Goal: Contribute content

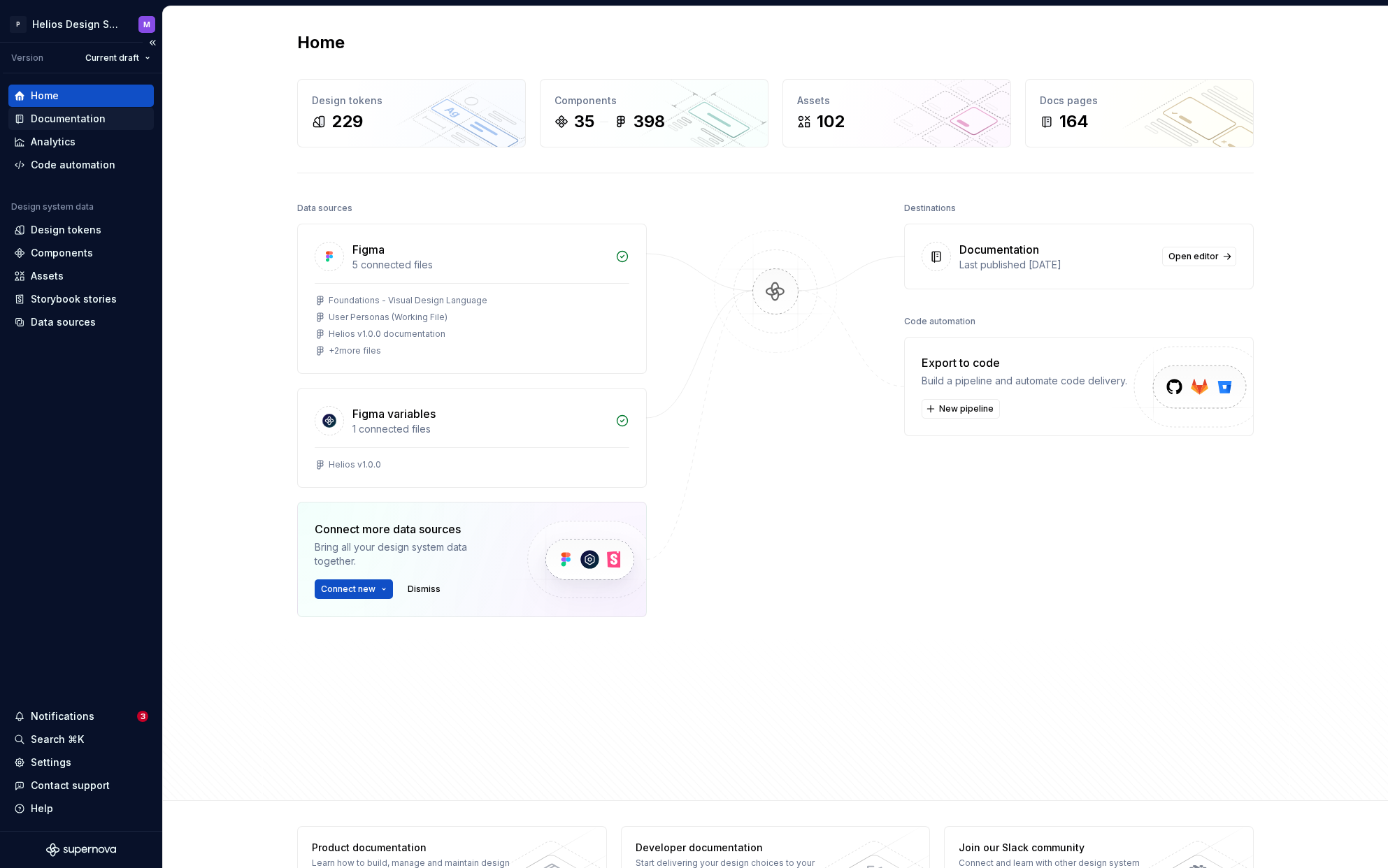
click at [73, 124] on div "Documentation" at bounding box center [68, 118] width 74 height 14
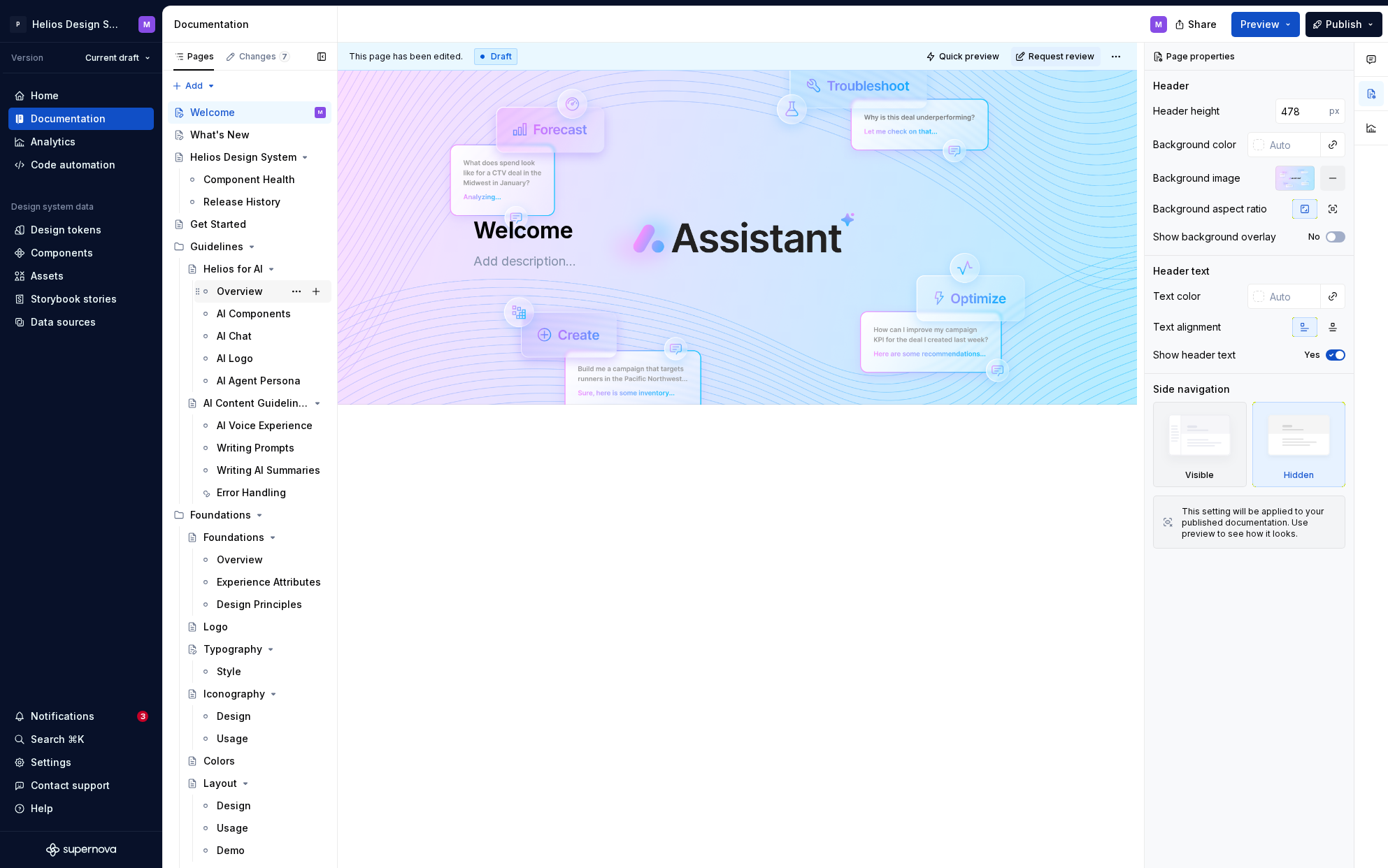
click at [228, 291] on div "Overview" at bounding box center [240, 291] width 47 height 14
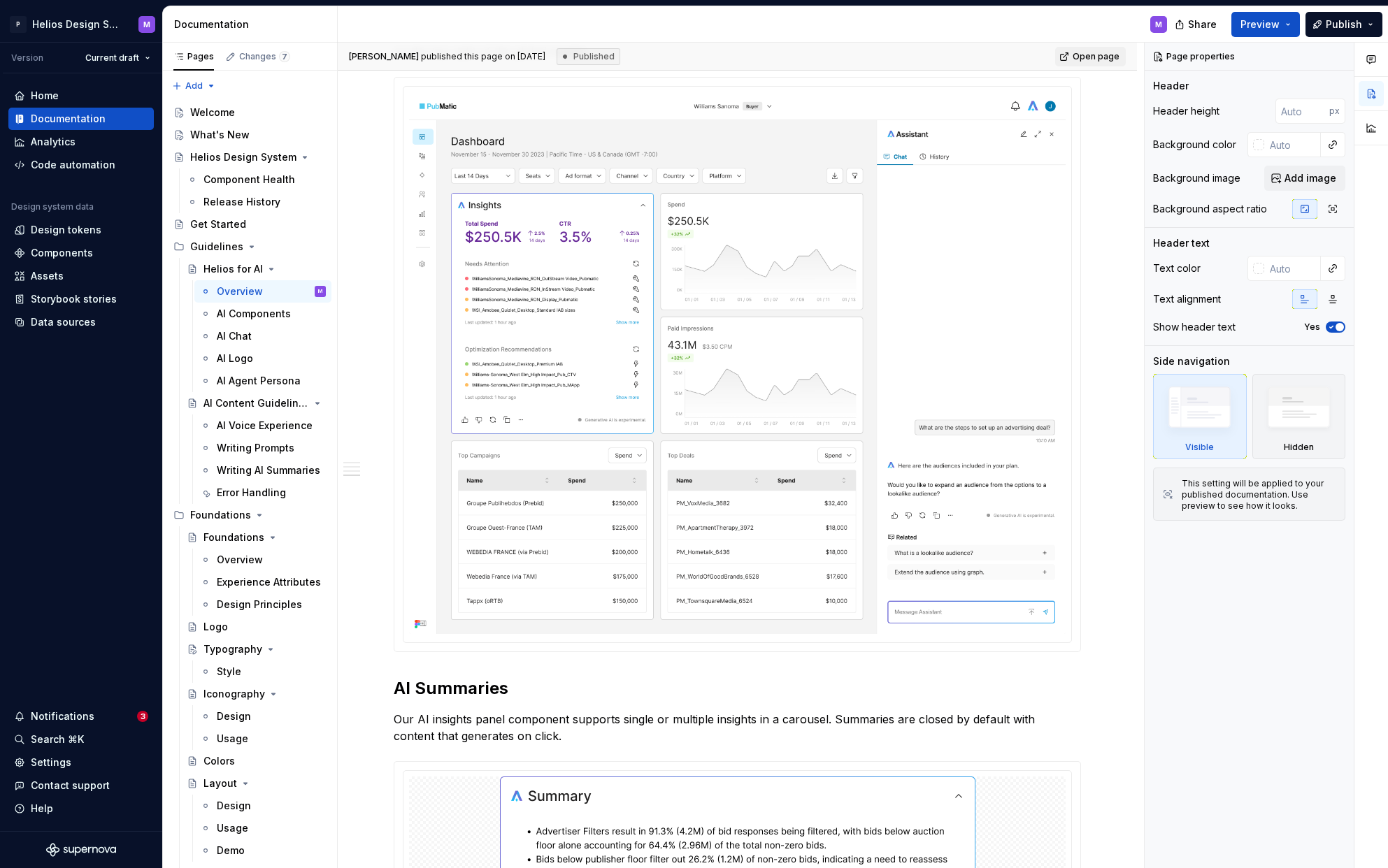
scroll to position [1023, 0]
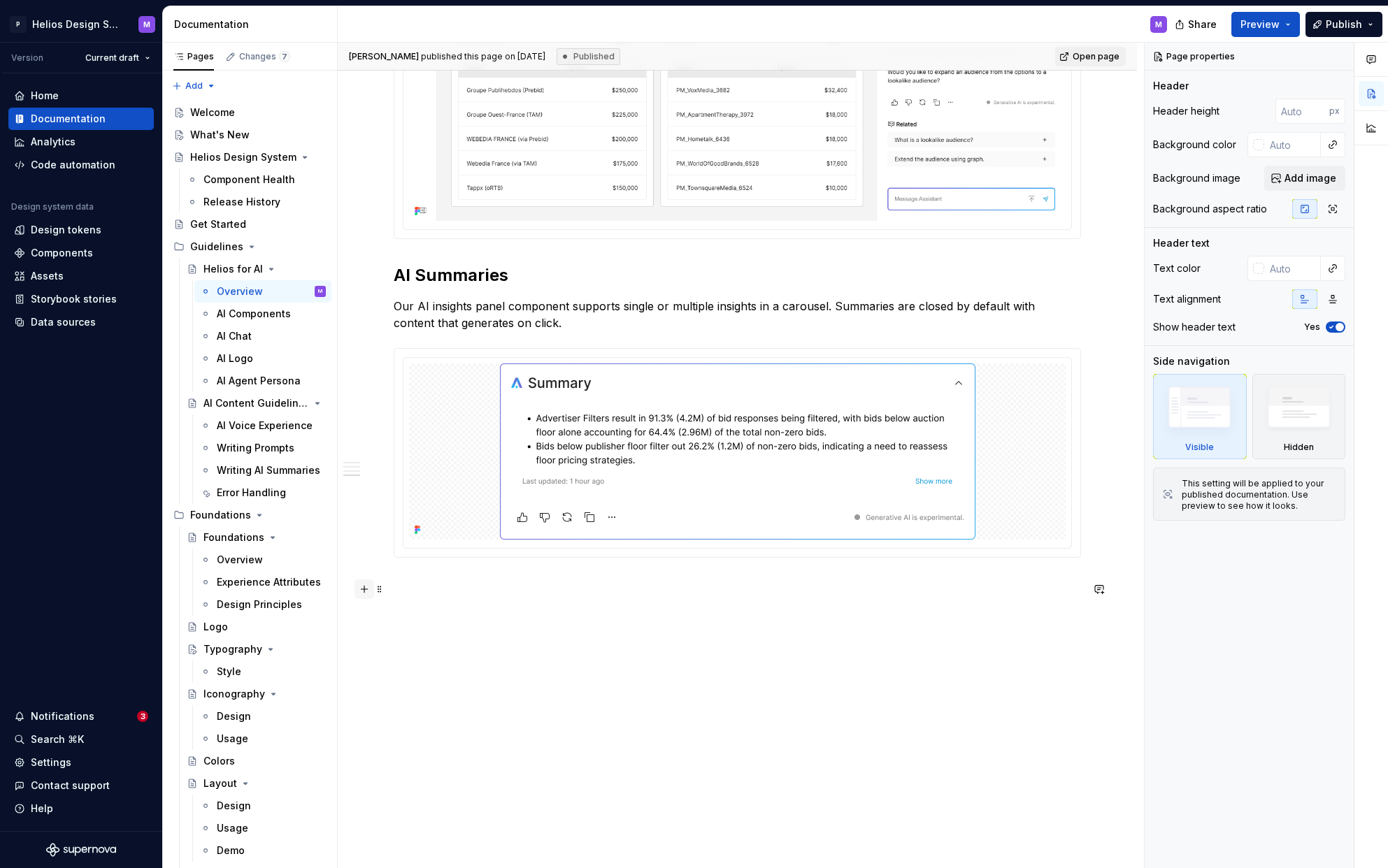
type textarea "*"
click at [366, 580] on button "button" at bounding box center [364, 589] width 19 height 19
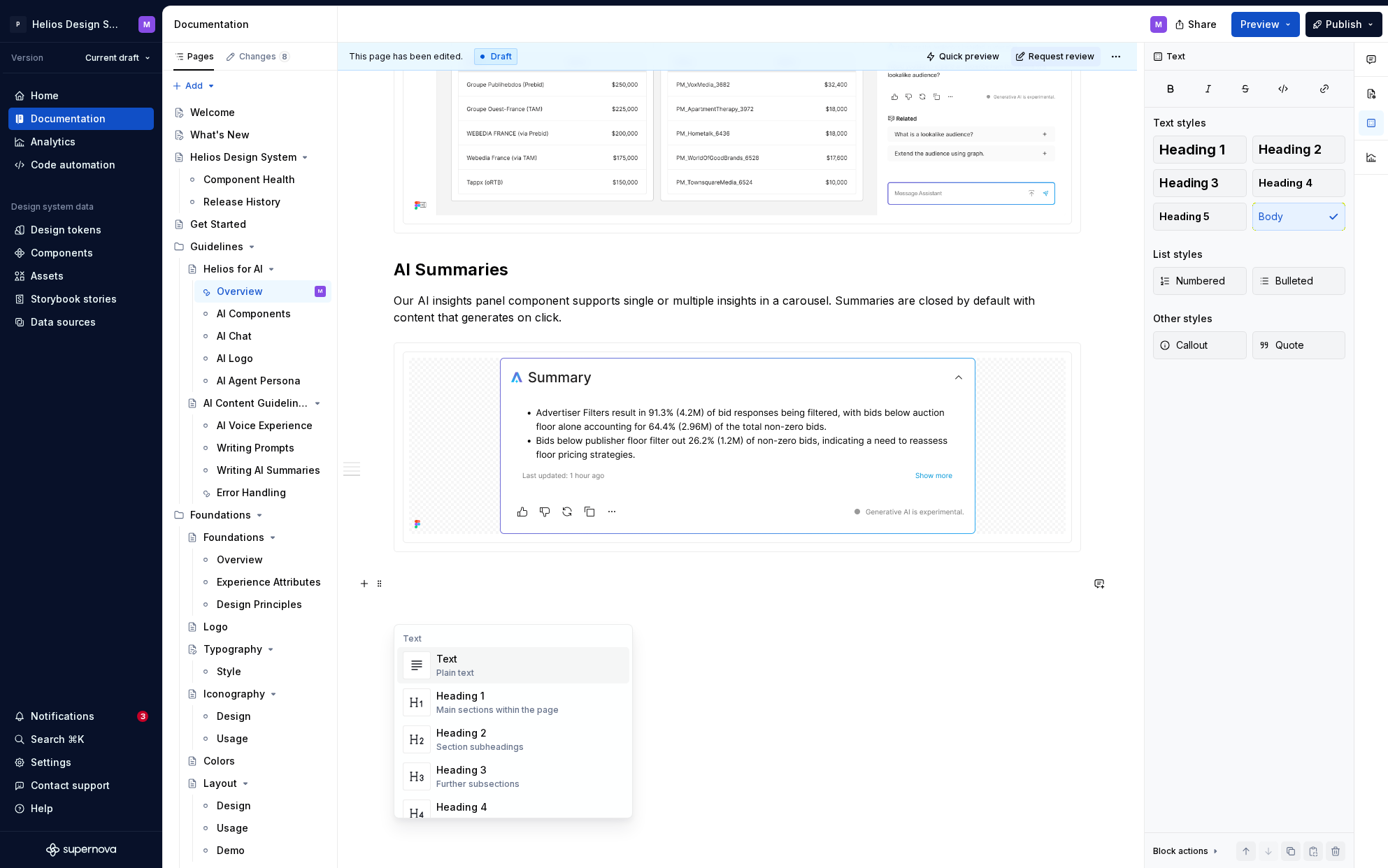
click at [452, 662] on div "Text" at bounding box center [454, 659] width 38 height 14
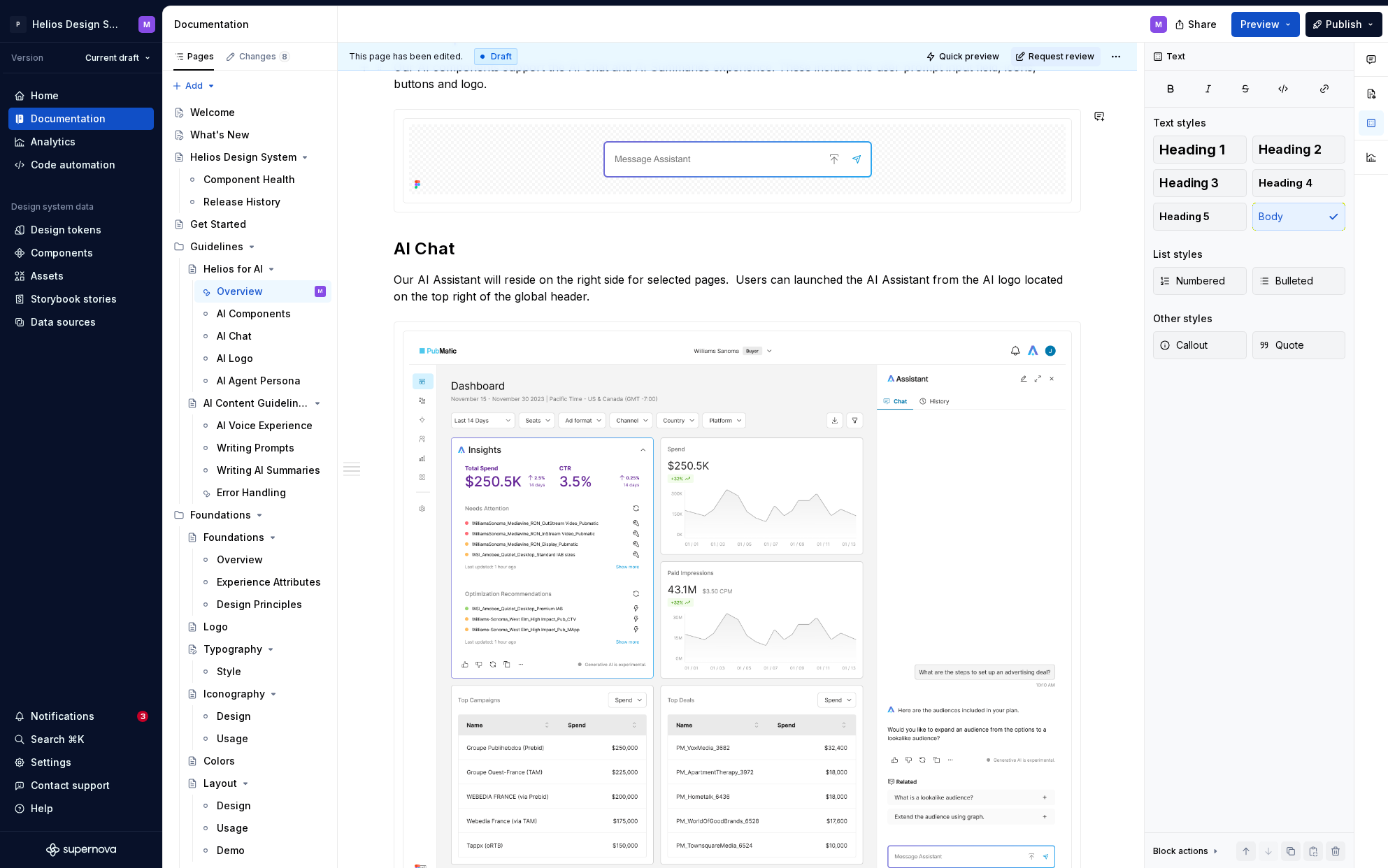
scroll to position [348, 0]
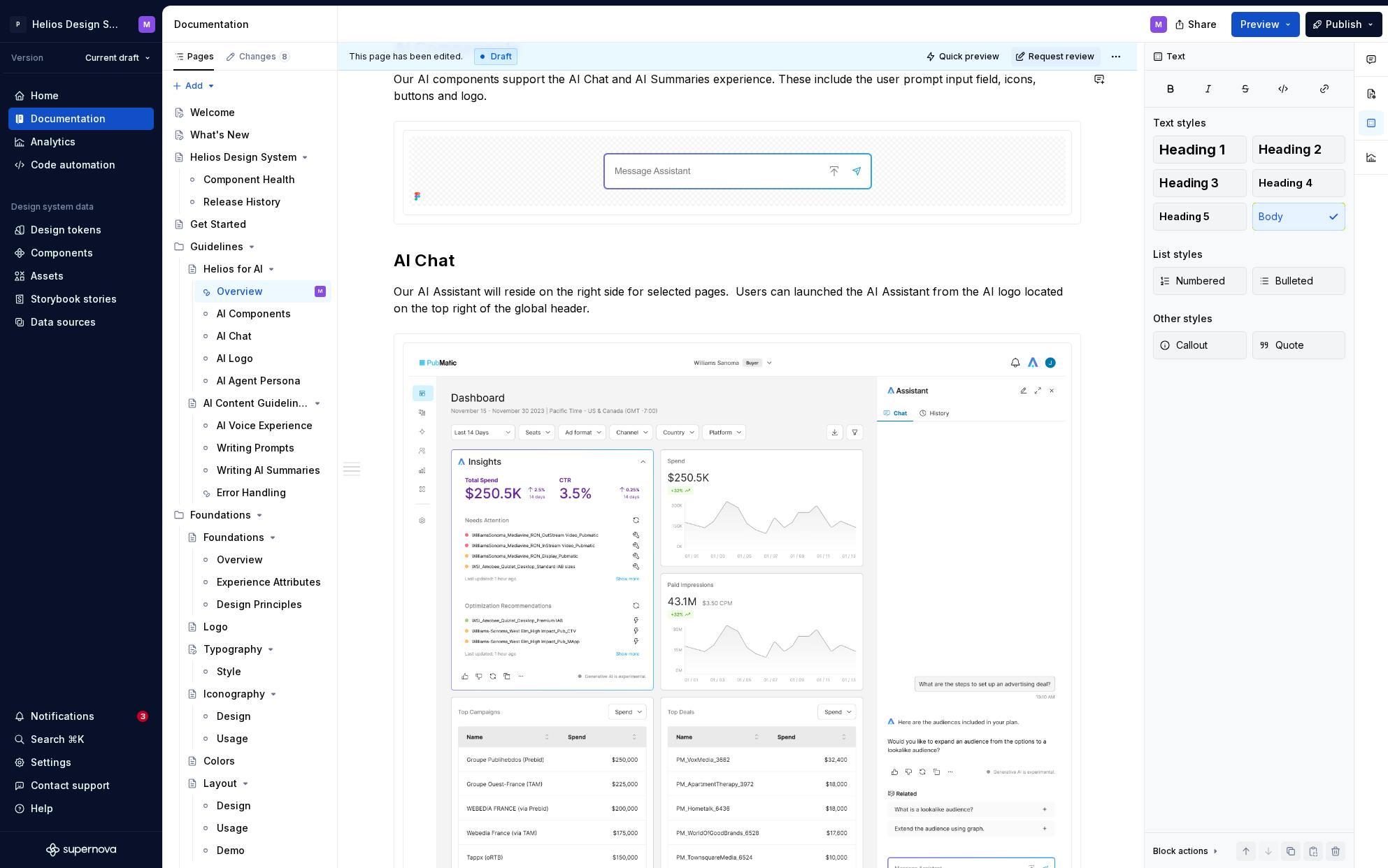
click at [623, 19] on div "M" at bounding box center [757, 24] width 840 height 36
click at [623, 19] on div "M" at bounding box center [757, 24] width 840 height 36
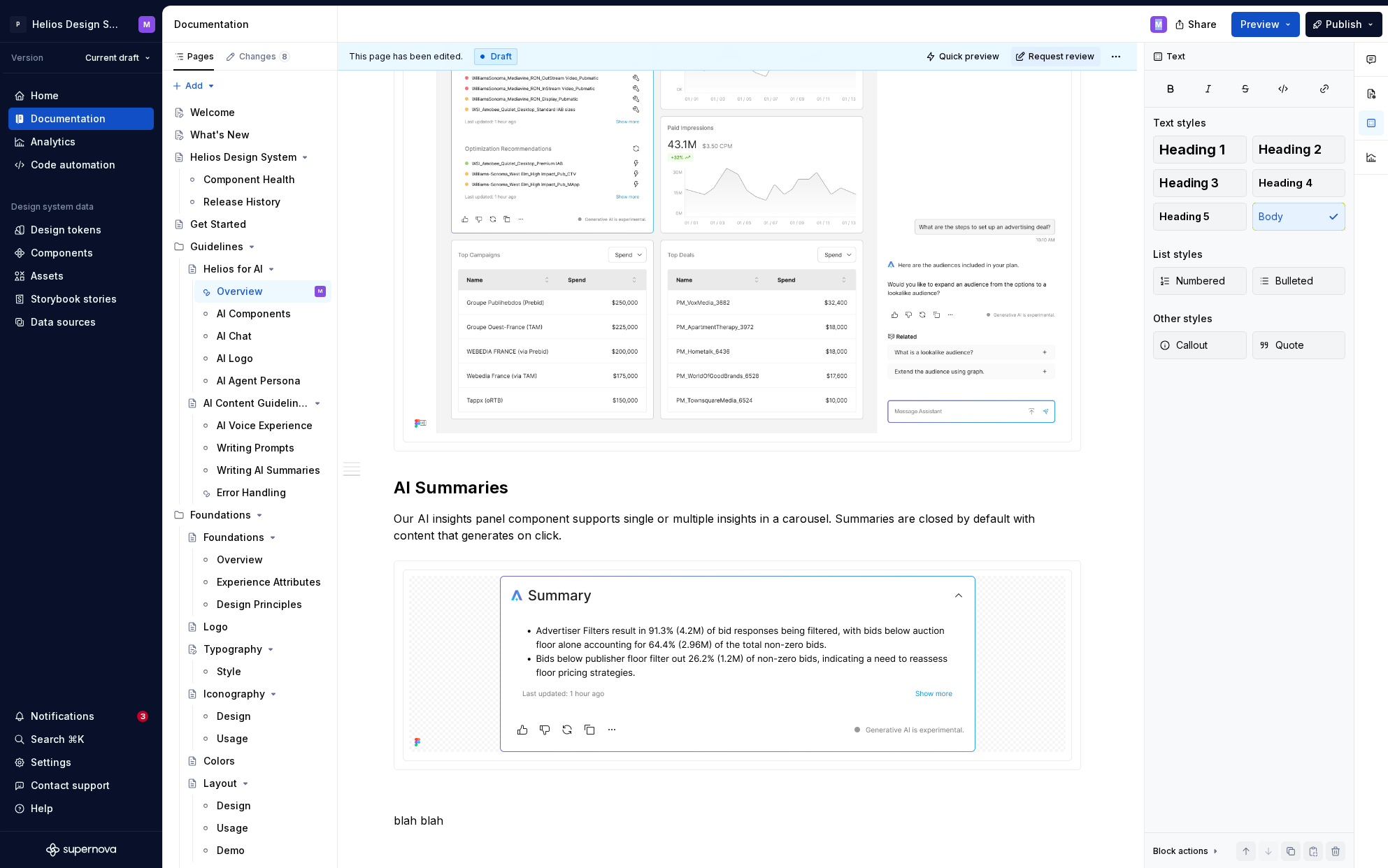
scroll to position [1048, 0]
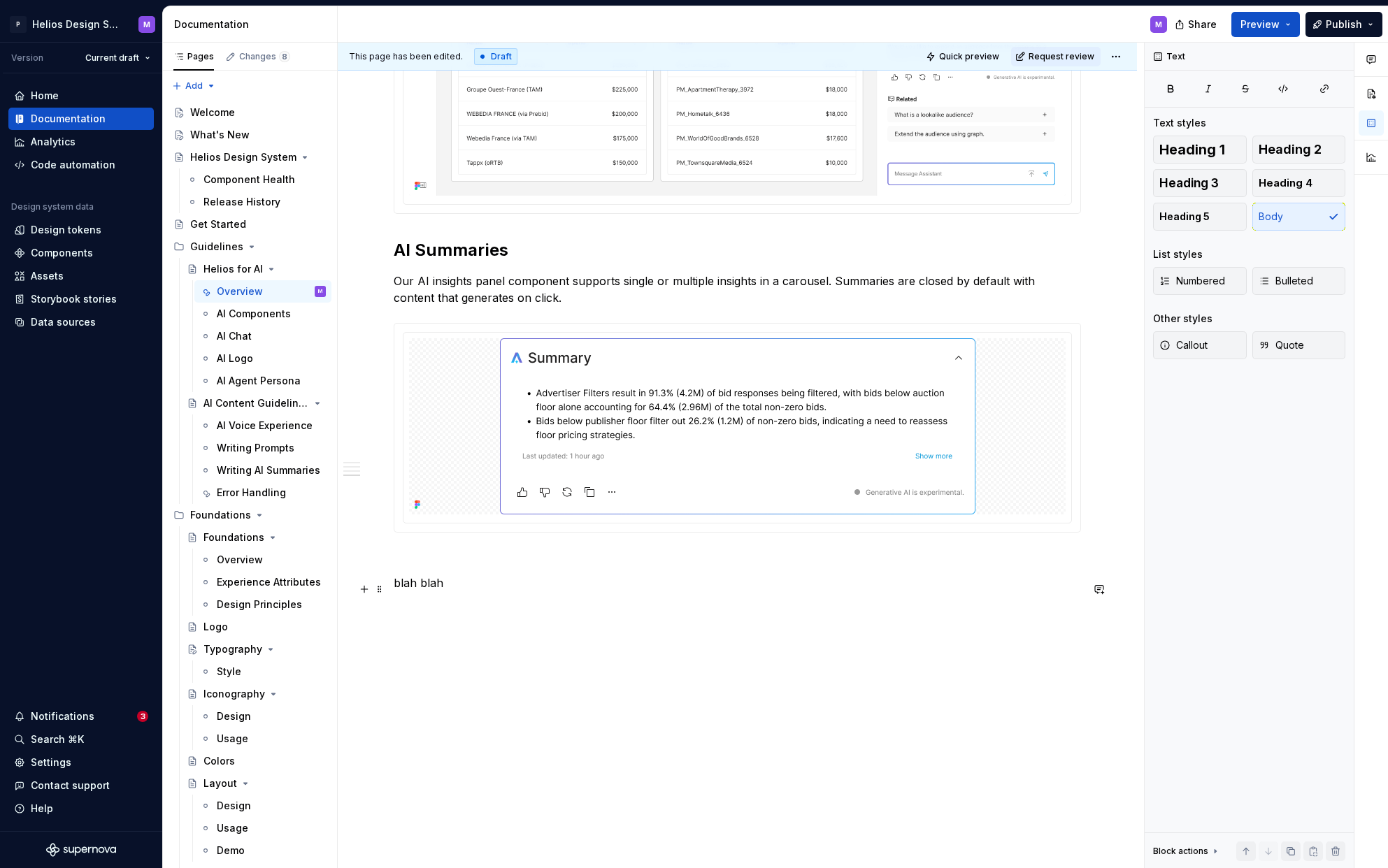
click at [449, 576] on p "blah blah" at bounding box center [737, 583] width 687 height 17
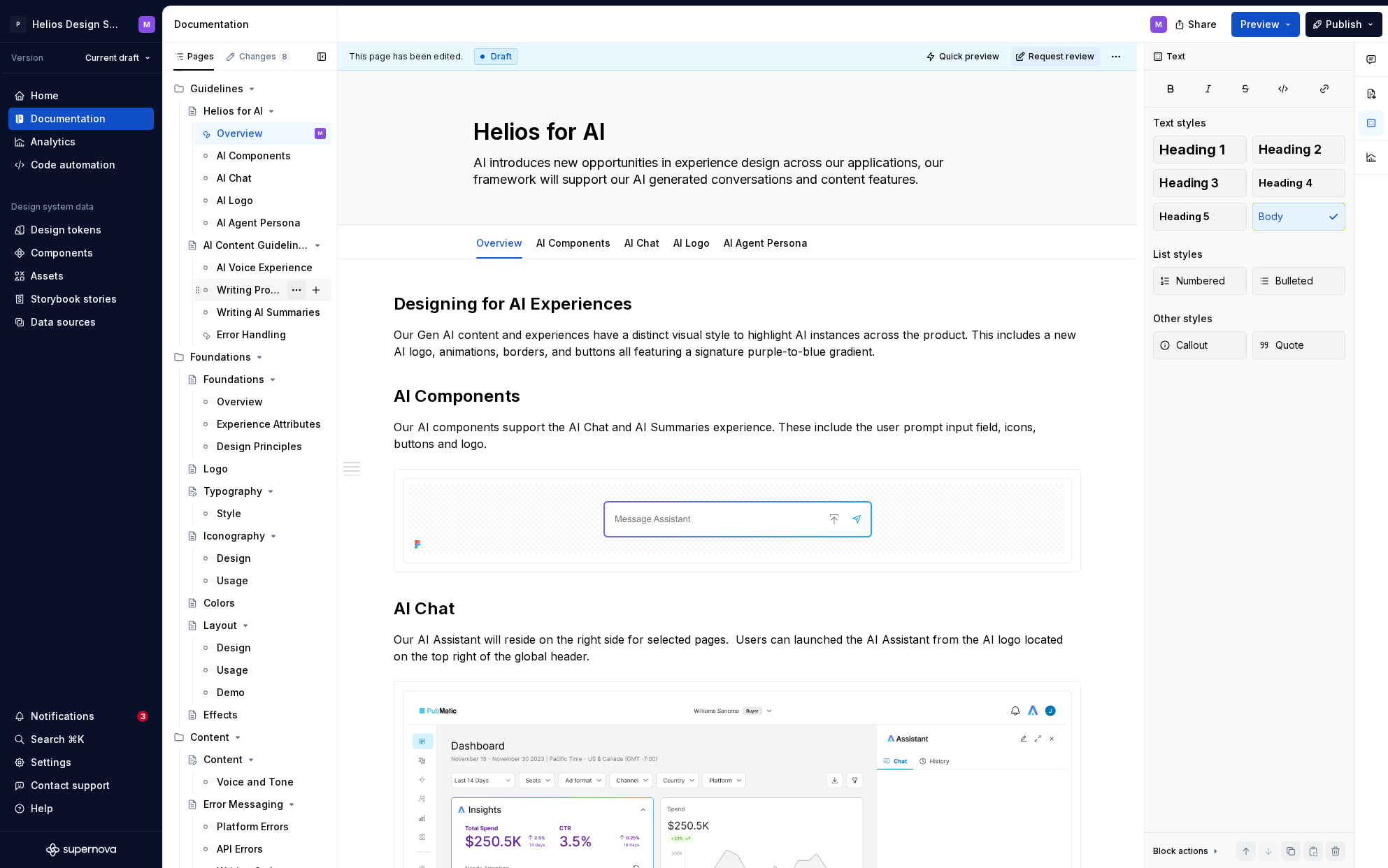
scroll to position [0, 0]
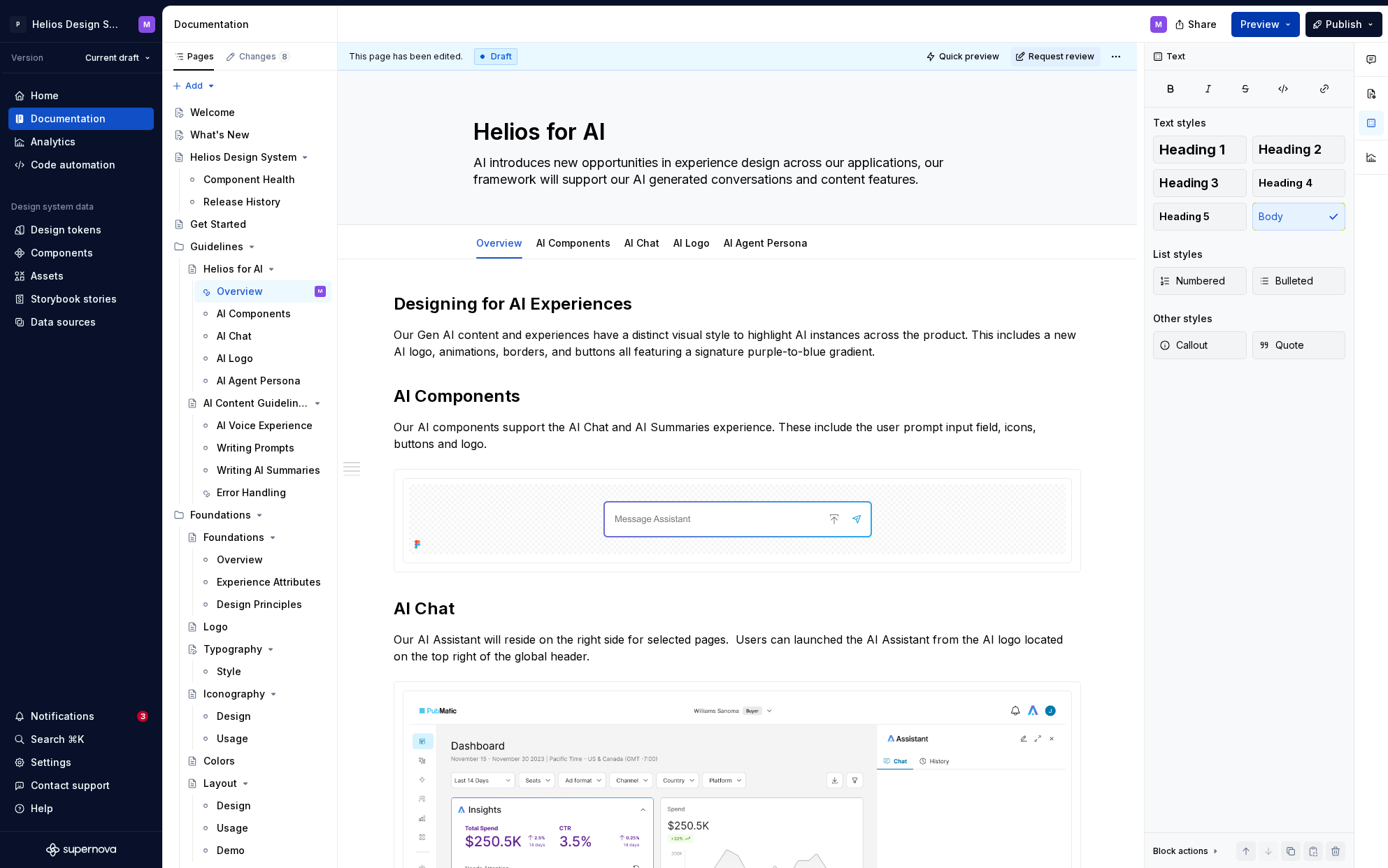
click at [1286, 22] on button "Preview" at bounding box center [1265, 25] width 69 height 25
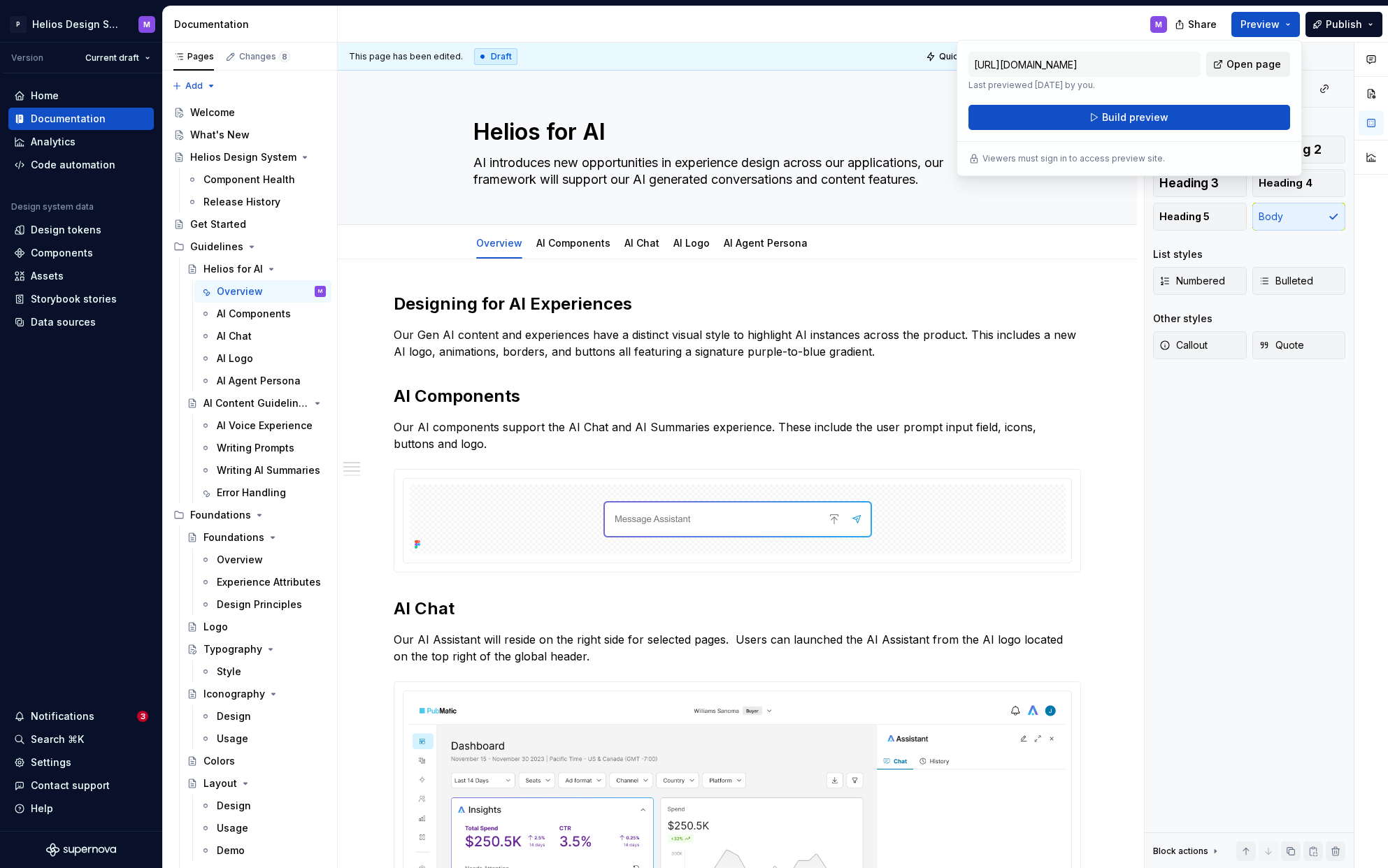
click at [1239, 63] on span "Open page" at bounding box center [1253, 64] width 54 height 14
type textarea "*"
